Goal: Task Accomplishment & Management: Complete application form

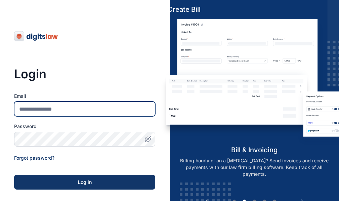
click at [83, 109] on input "Email" at bounding box center [84, 108] width 141 height 15
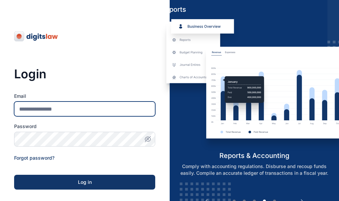
type input "**********"
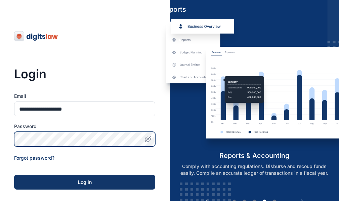
click at [14, 175] on button "Log in" at bounding box center [84, 182] width 141 height 15
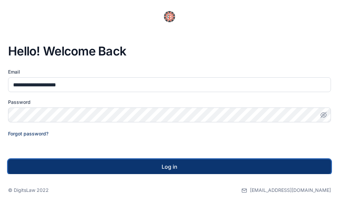
click at [149, 166] on div "Log in" at bounding box center [169, 166] width 301 height 8
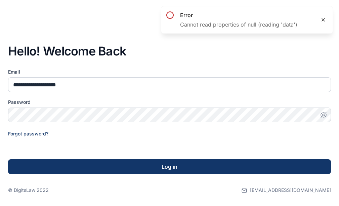
click at [325, 20] on icon at bounding box center [322, 19] width 5 height 5
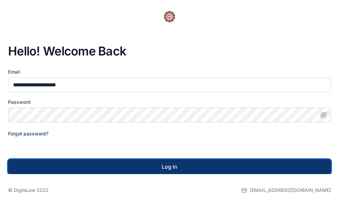
click at [175, 167] on div "Log in" at bounding box center [169, 166] width 301 height 8
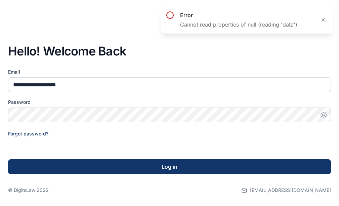
click at [324, 112] on icon "button" at bounding box center [323, 114] width 7 height 7
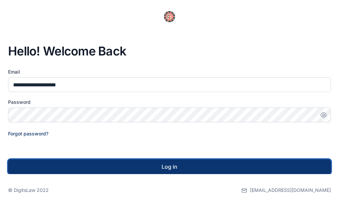
click at [176, 166] on div "Log in" at bounding box center [169, 166] width 301 height 8
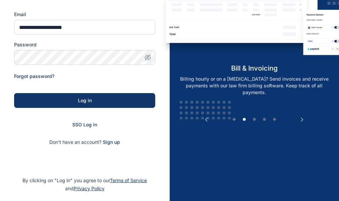
scroll to position [105, 0]
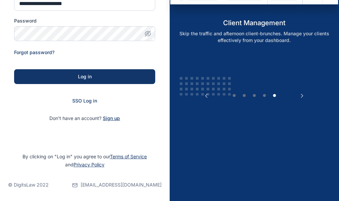
click at [109, 118] on span "Sign up" at bounding box center [111, 118] width 17 height 7
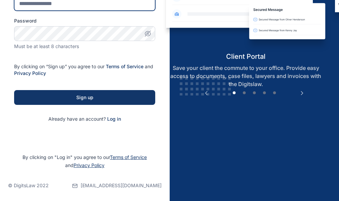
type input "**********"
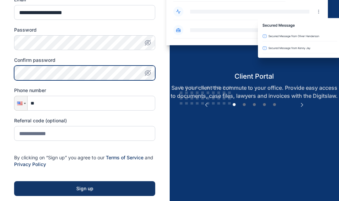
scroll to position [97, 0]
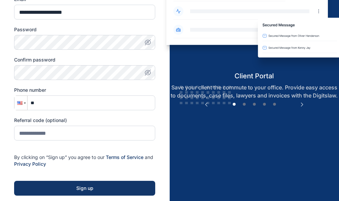
click at [22, 103] on div at bounding box center [19, 103] width 5 height 4
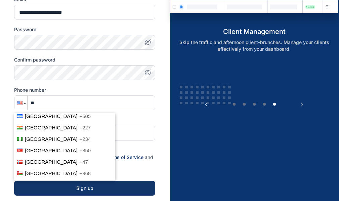
scroll to position [1577, 0]
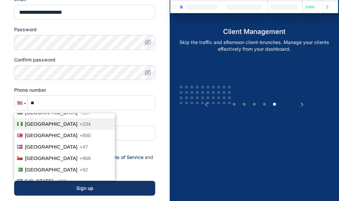
click at [79, 121] on span "+234" at bounding box center [84, 124] width 11 height 6
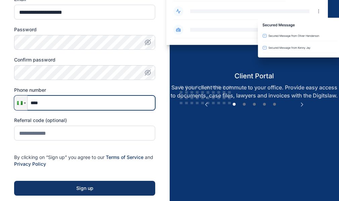
click at [61, 100] on input "****" at bounding box center [84, 102] width 141 height 15
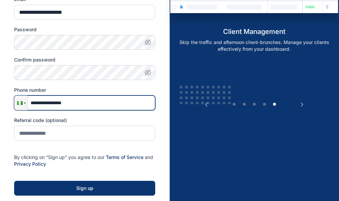
type input "**********"
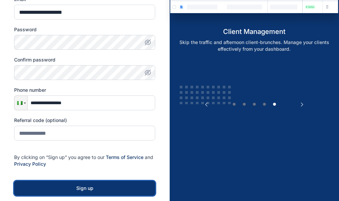
click at [100, 184] on button "Sign up" at bounding box center [84, 188] width 141 height 15
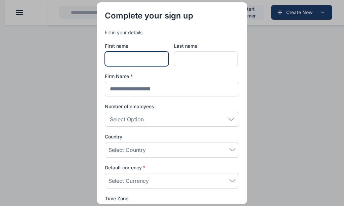
click at [145, 57] on input "text" at bounding box center [137, 58] width 64 height 15
type input "**********"
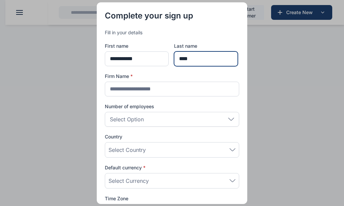
type input "****"
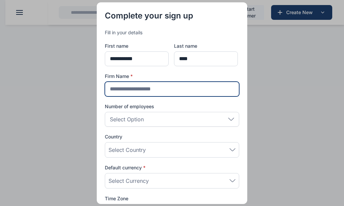
click at [160, 87] on input "text" at bounding box center [172, 89] width 134 height 15
type input "**********"
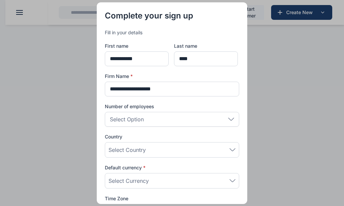
click at [173, 115] on div "Select Option" at bounding box center [172, 119] width 134 height 15
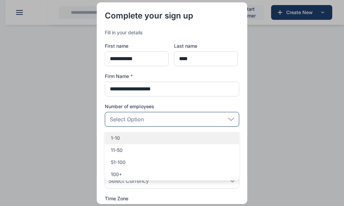
click at [121, 138] on p "1-10" at bounding box center [172, 138] width 122 height 7
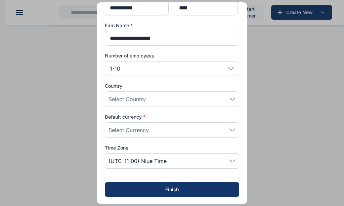
scroll to position [52, 0]
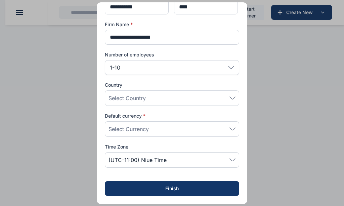
click at [197, 101] on div "Select Country" at bounding box center [171, 98] width 127 height 8
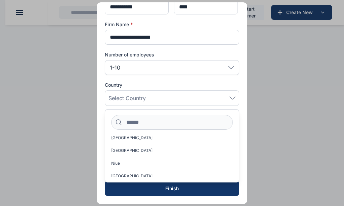
scroll to position [2035, 0]
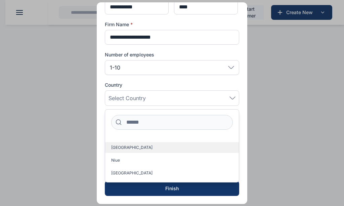
click at [124, 147] on label "[GEOGRAPHIC_DATA]" at bounding box center [172, 147] width 134 height 11
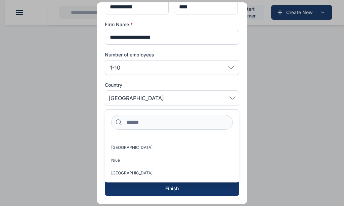
click at [241, 138] on div "**********" at bounding box center [172, 77] width 150 height 253
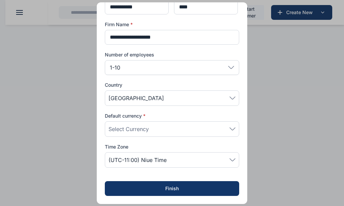
click at [154, 129] on div "Select Currency" at bounding box center [171, 129] width 127 height 8
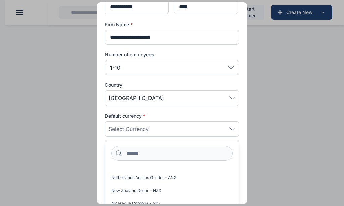
scroll to position [1402, 0]
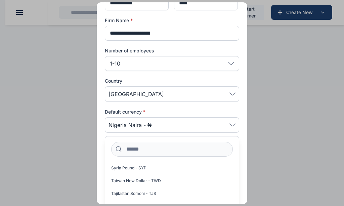
scroll to position [1867, 0]
click at [242, 126] on div "**********" at bounding box center [172, 73] width 150 height 253
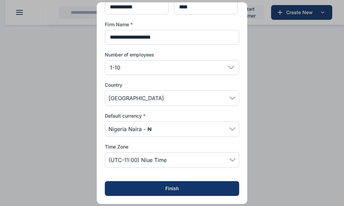
scroll to position [52, 0]
click at [229, 157] on span "(UTC-11:00) Niue Time" at bounding box center [171, 160] width 127 height 8
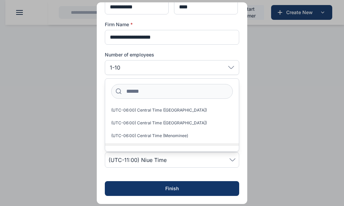
scroll to position [601, 0]
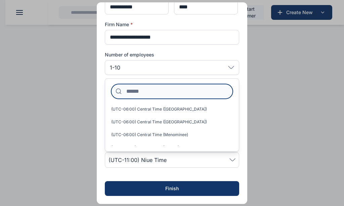
click at [195, 91] on input at bounding box center [172, 91] width 122 height 15
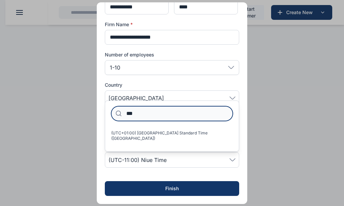
scroll to position [0, 0]
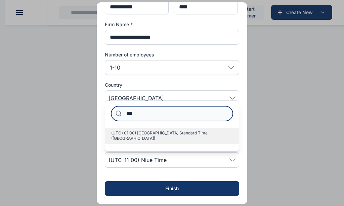
type input "***"
click at [169, 136] on span "(UTC+01:00) West Africa Standard Time (Lagos)" at bounding box center [169, 135] width 116 height 11
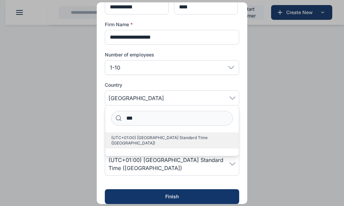
click at [167, 141] on span "(UTC+01:00) West Africa Standard Time (Lagos)" at bounding box center [169, 140] width 116 height 11
click at [202, 143] on label "(UTC+01:00) West Africa Standard Time (Lagos)" at bounding box center [172, 140] width 134 height 16
click at [164, 139] on label "(UTC+01:00) West Africa Standard Time (Lagos)" at bounding box center [172, 140] width 134 height 16
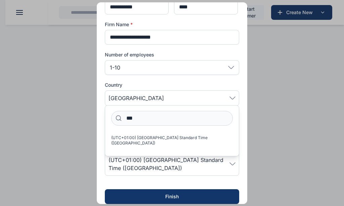
click at [187, 159] on span "(UTC+01:00) West Africa Standard Time (Lagos)" at bounding box center [168, 164] width 121 height 16
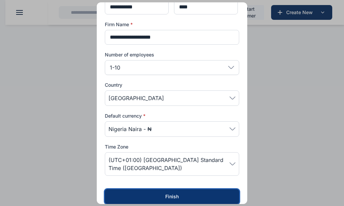
click at [176, 195] on div "Finish" at bounding box center [171, 196] width 113 height 7
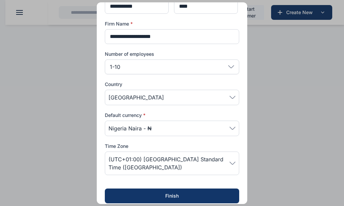
scroll to position [60, 0]
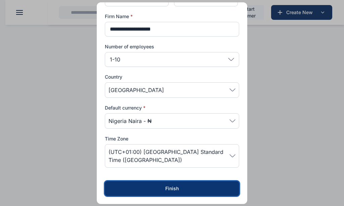
click at [175, 184] on button "Finish" at bounding box center [172, 188] width 134 height 15
click at [163, 184] on button "Finish" at bounding box center [172, 188] width 134 height 15
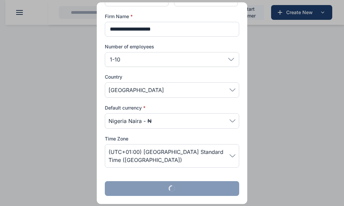
scroll to position [0, 0]
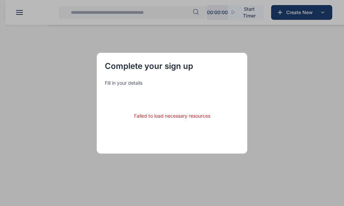
click at [126, 82] on p "Fill in your details" at bounding box center [172, 83] width 134 height 7
click at [168, 115] on div "Failed to load necessary resources" at bounding box center [172, 115] width 76 height 7
click at [325, 95] on button "button" at bounding box center [172, 103] width 344 height 206
click at [292, 13] on button "button" at bounding box center [172, 103] width 344 height 206
click at [0, 0] on button "button" at bounding box center [172, 103] width 344 height 206
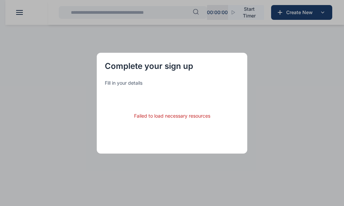
click at [0, 0] on button "button" at bounding box center [172, 103] width 344 height 206
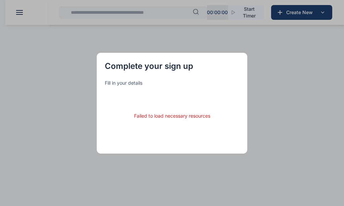
click at [0, 0] on button "button" at bounding box center [172, 103] width 344 height 206
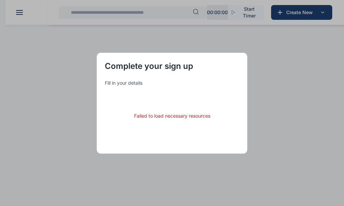
click at [0, 0] on button "button" at bounding box center [172, 103] width 344 height 206
